Goal: Transaction & Acquisition: Purchase product/service

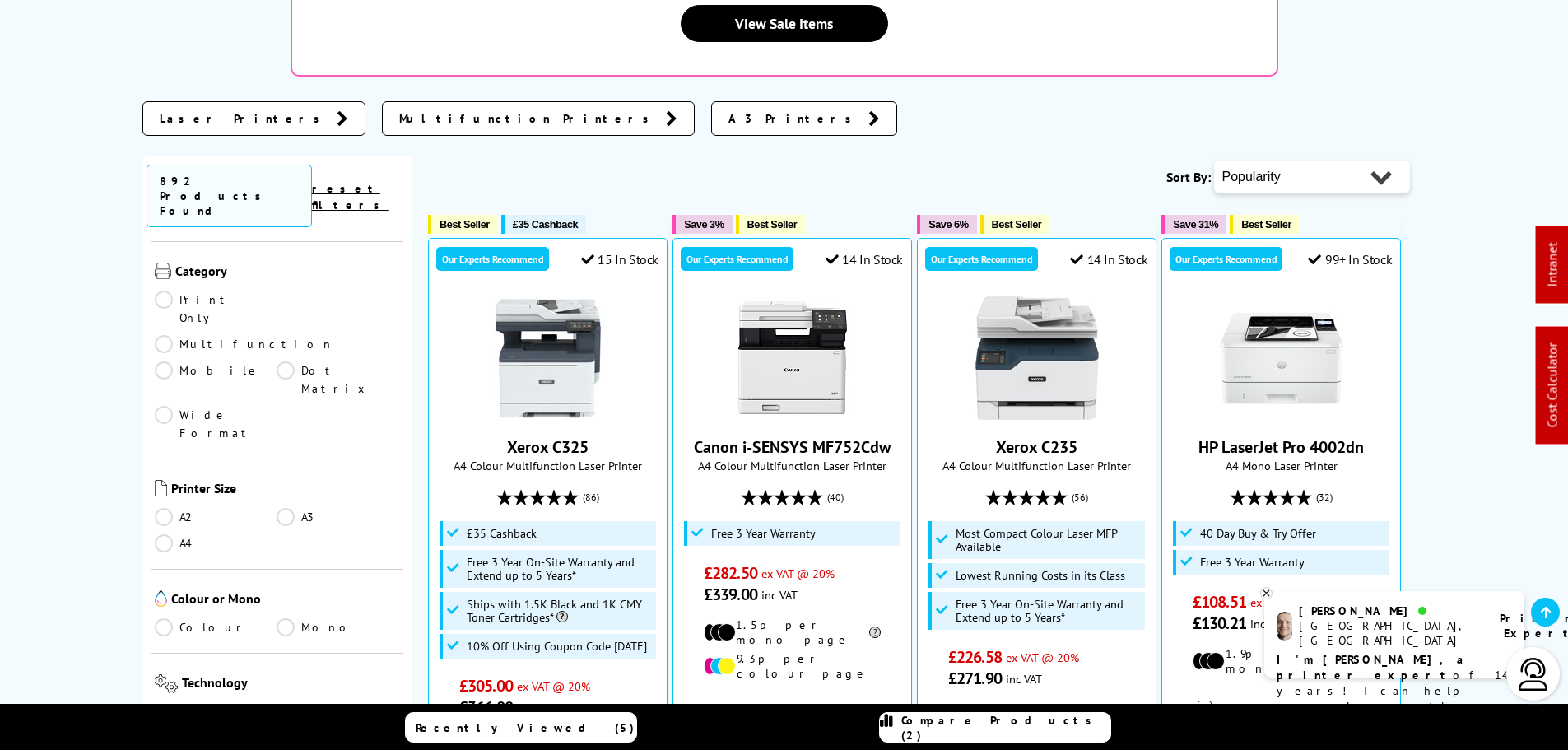
scroll to position [247, 0]
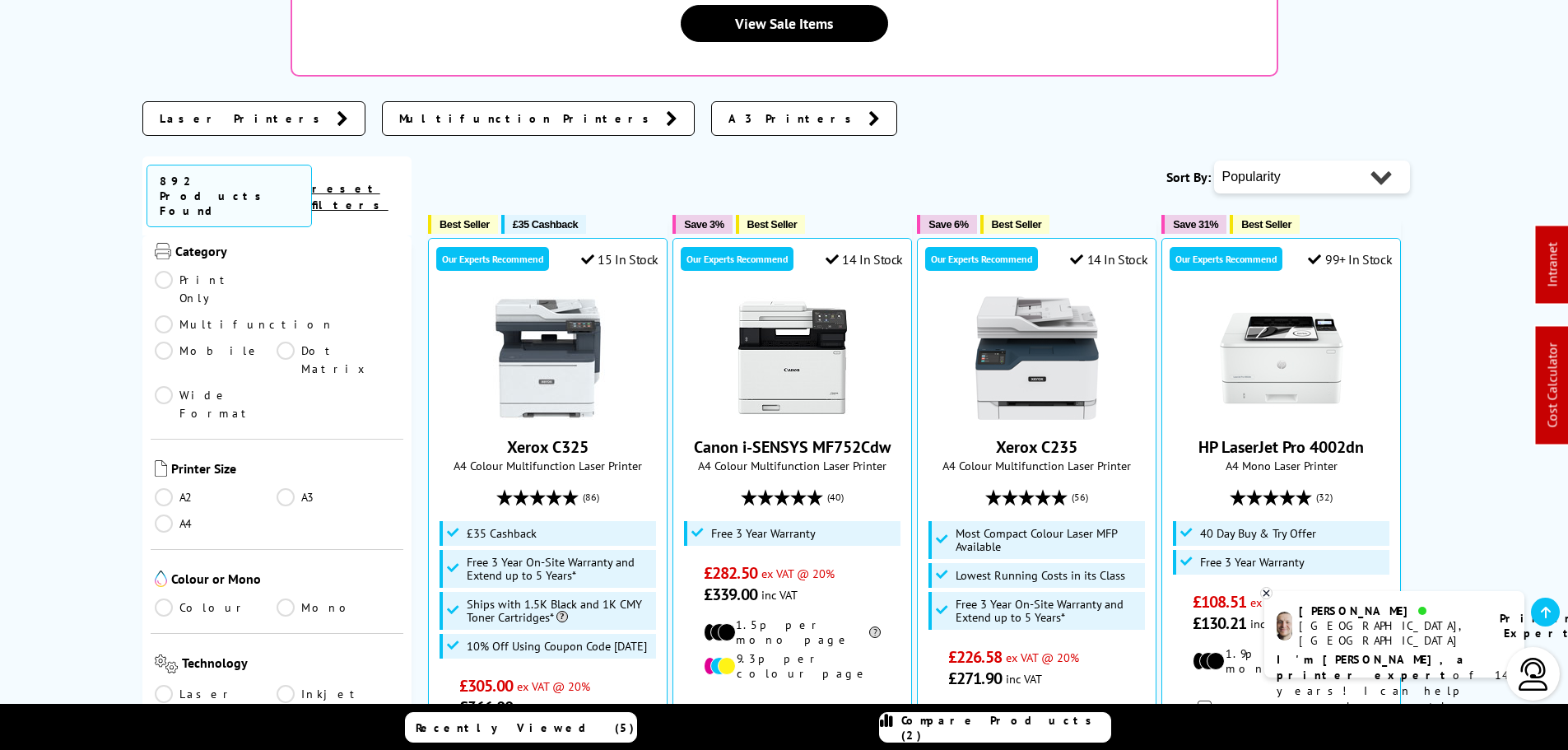
click at [321, 685] on link "Inkjet" at bounding box center [338, 694] width 122 height 18
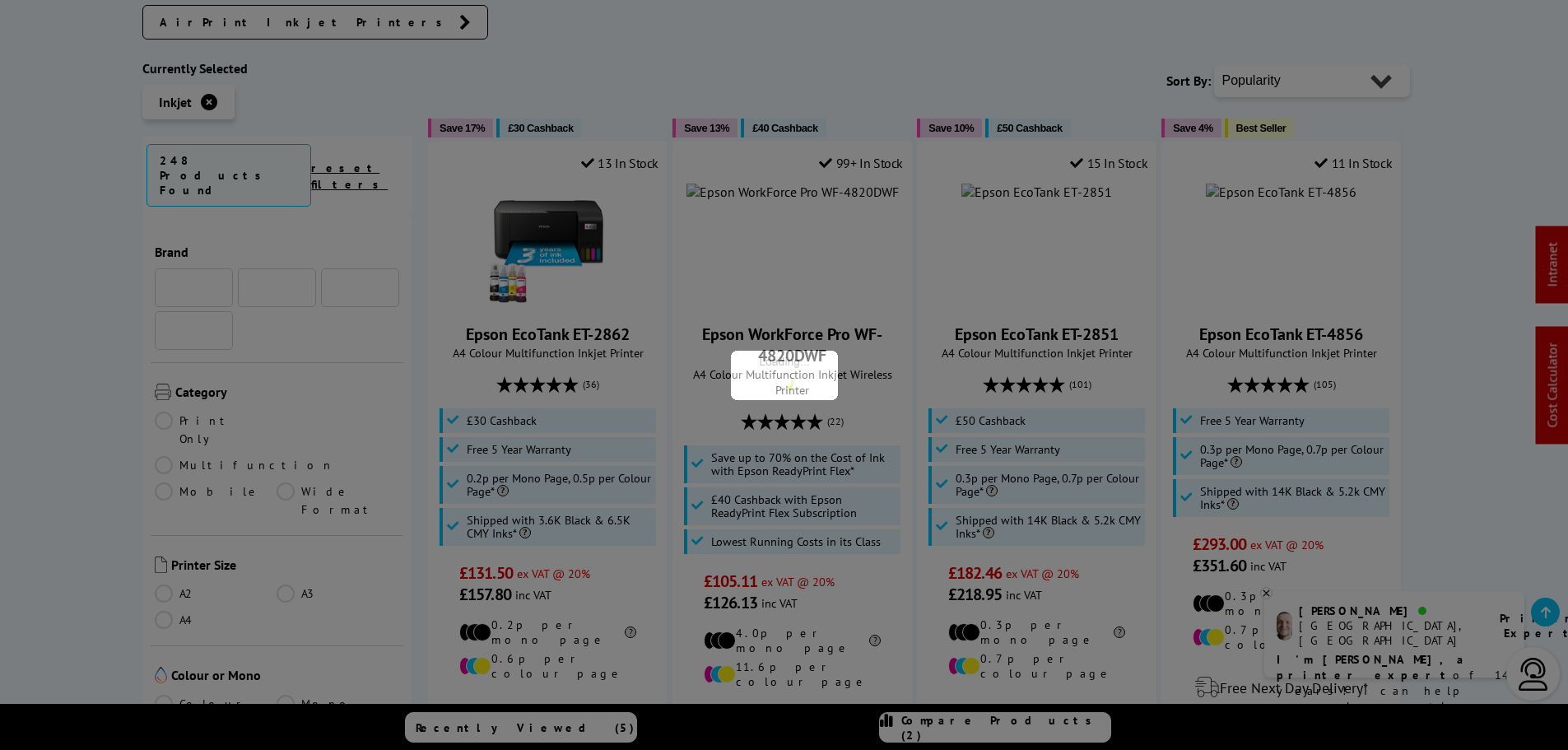
scroll to position [247, 0]
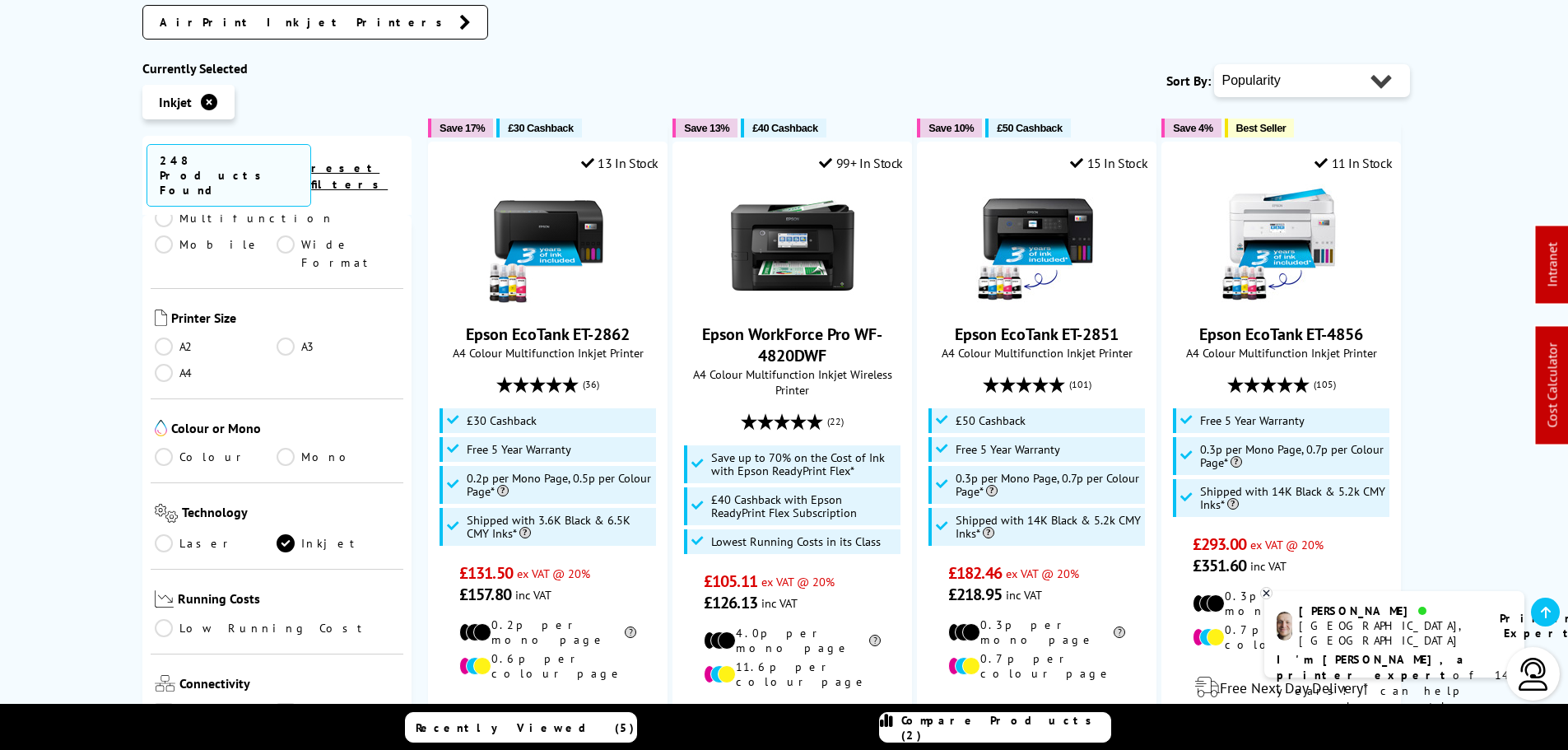
click at [223, 448] on link "Colour" at bounding box center [216, 457] width 122 height 18
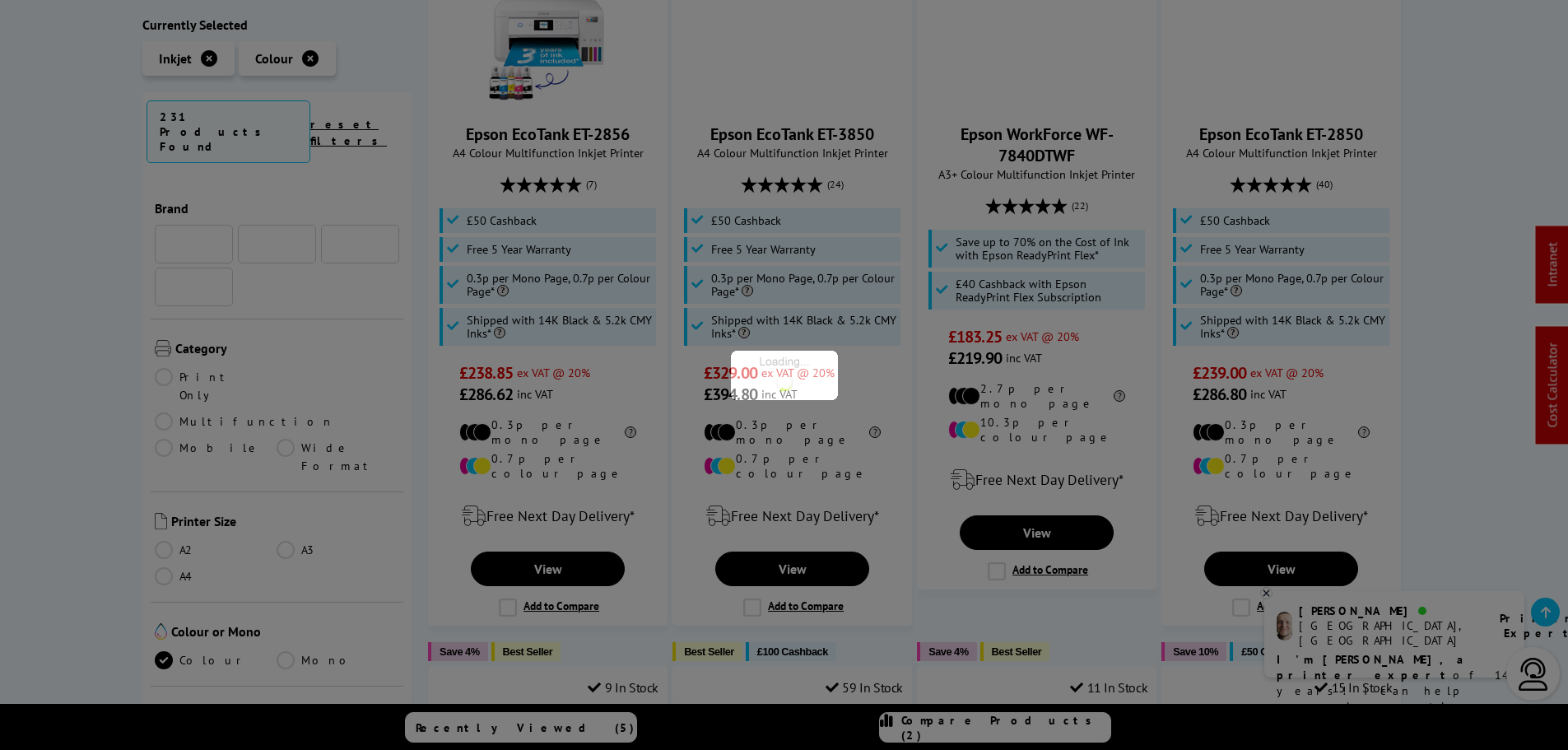
scroll to position [247, 0]
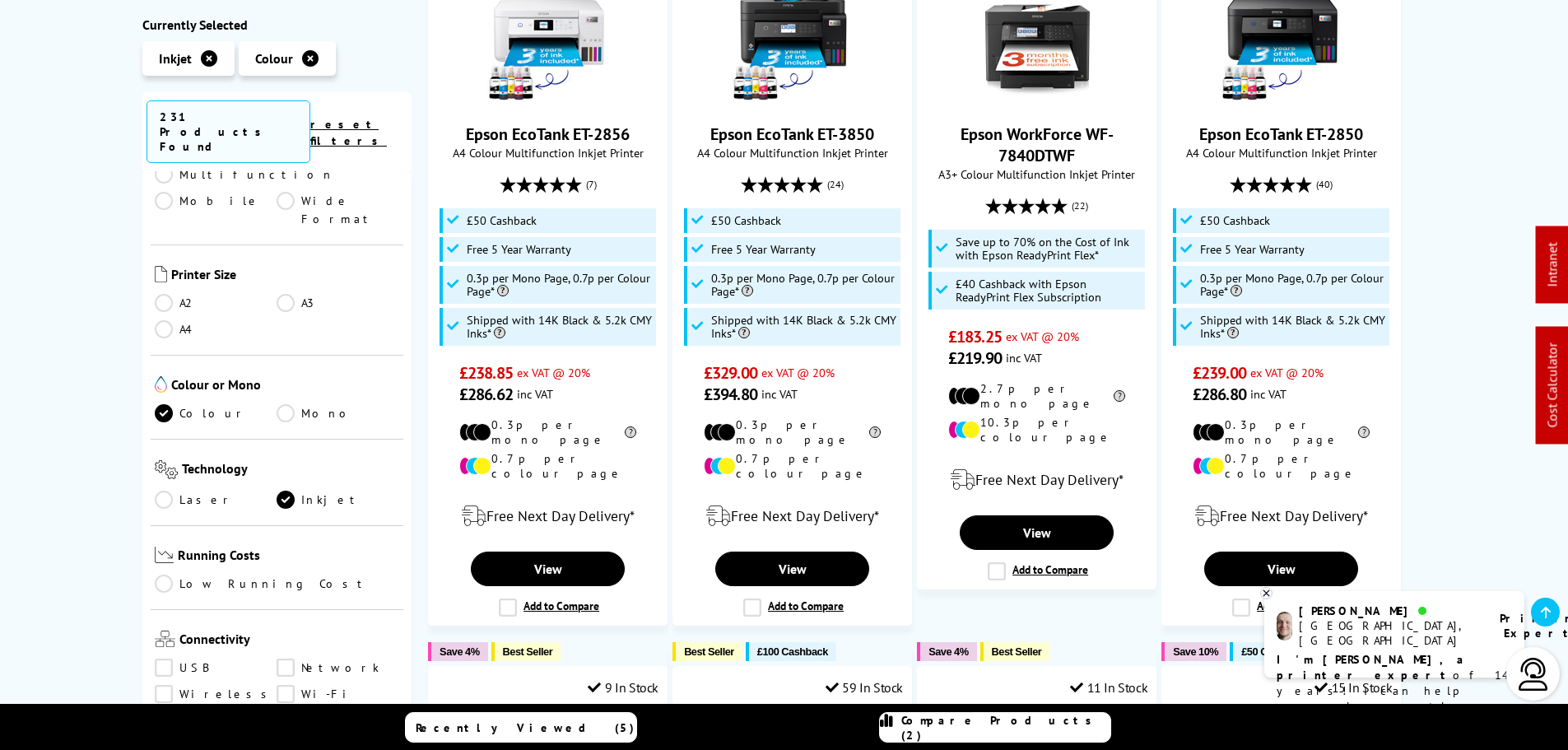
click at [173, 320] on link "A4" at bounding box center [216, 329] width 122 height 18
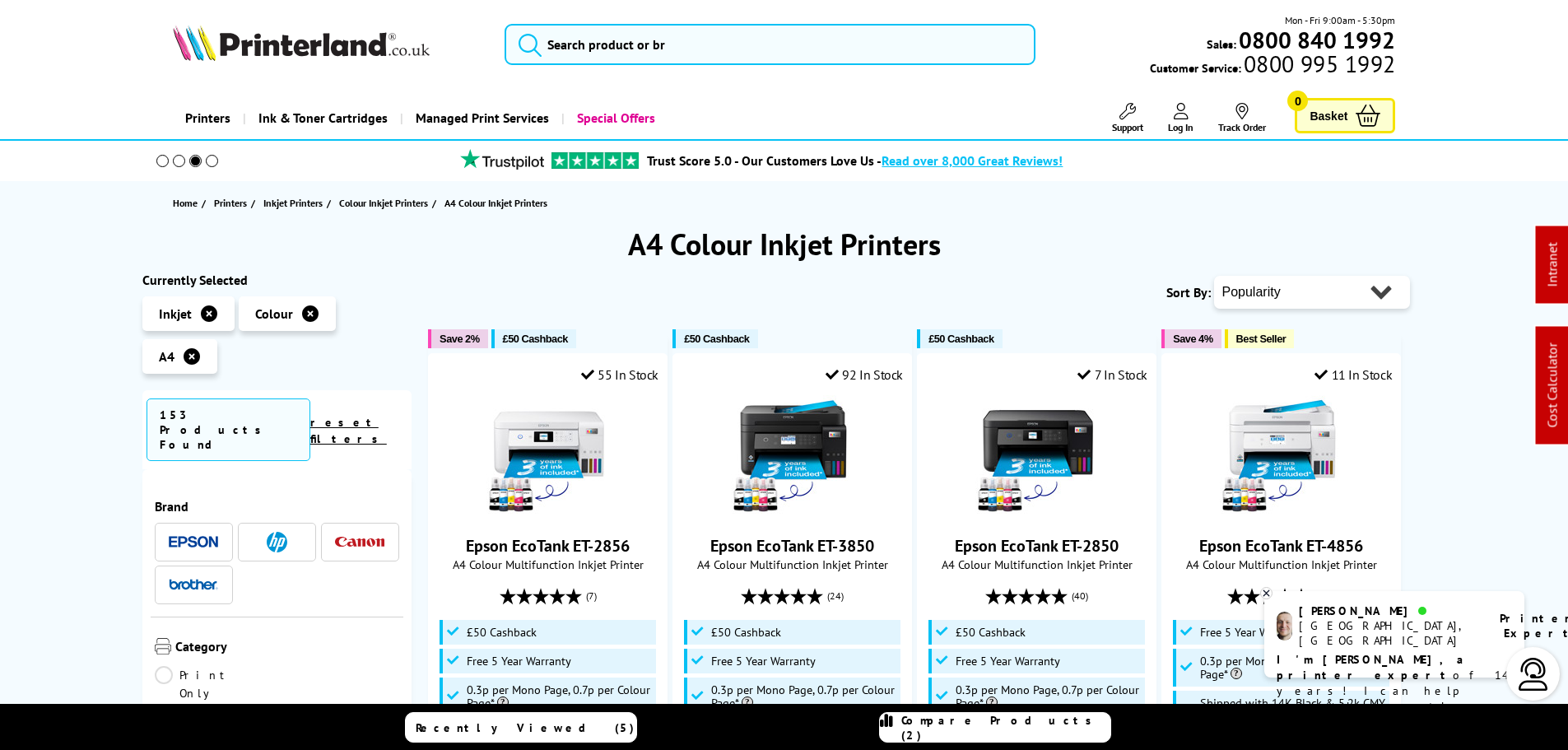
click at [1269, 300] on select "Popularity Rating Price - Low to High Price - High to Low Running Costs - Low t…" at bounding box center [1312, 292] width 196 height 33
select select "Price Ascending"
click at [1214, 276] on select "Popularity Rating Price - Low to High Price - High to Low Running Costs - Low t…" at bounding box center [1312, 292] width 196 height 33
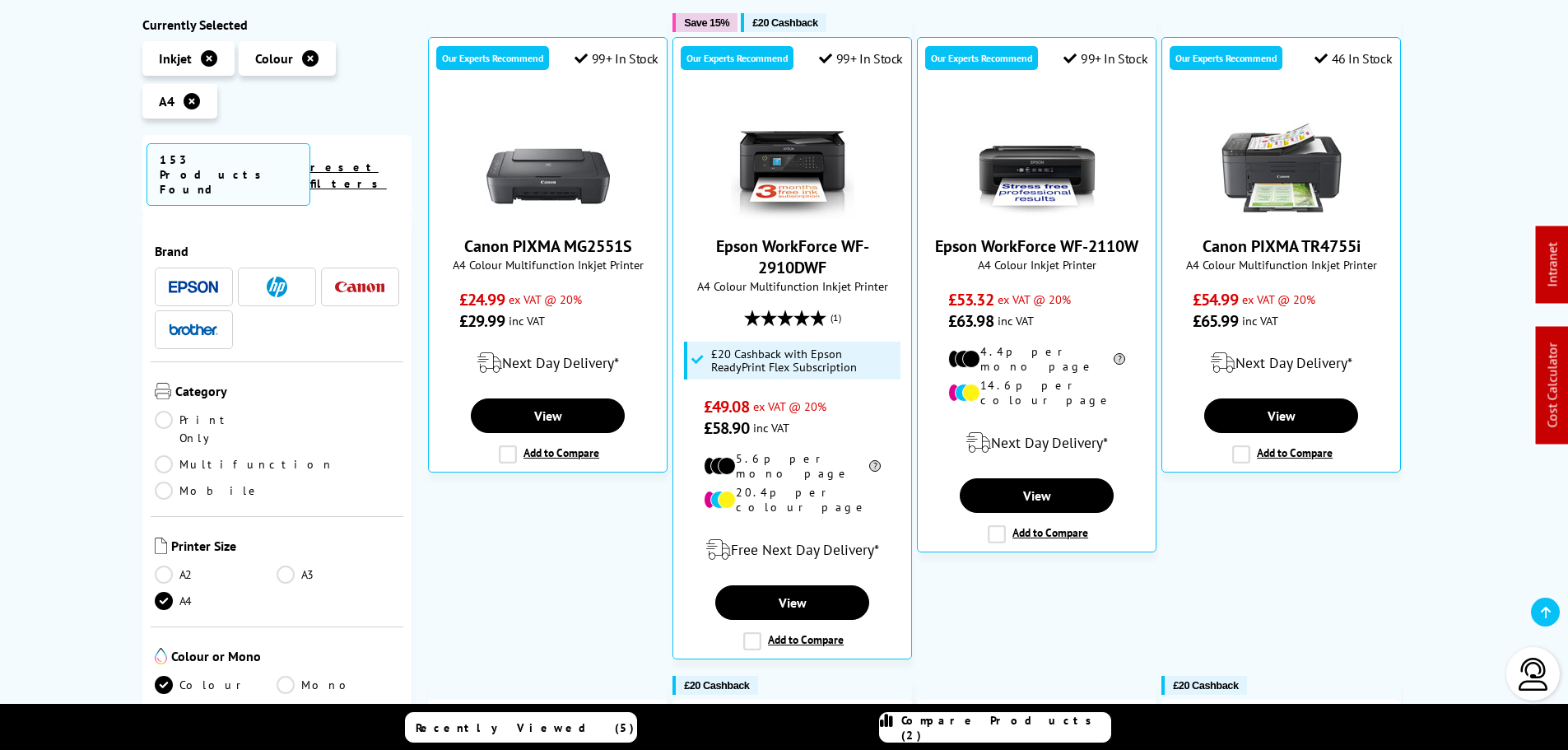
scroll to position [329, 0]
